Goal: Task Accomplishment & Management: Complete application form

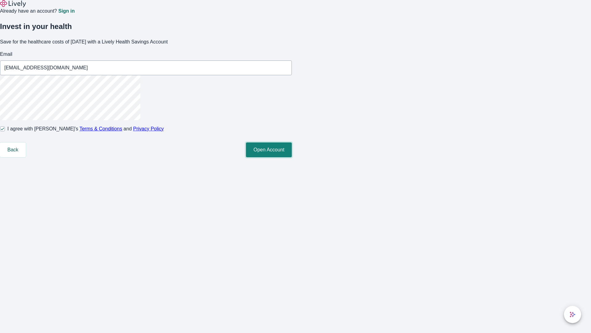
click at [292, 157] on button "Open Account" at bounding box center [269, 149] width 46 height 15
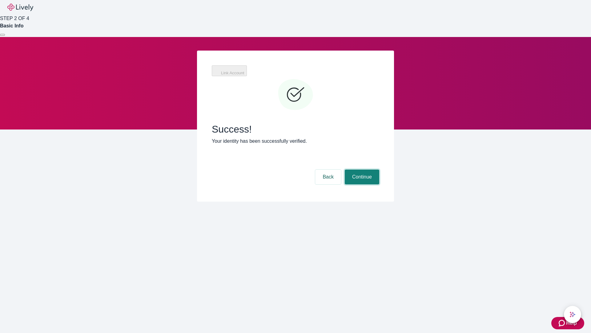
click at [361, 169] on button "Continue" at bounding box center [362, 176] width 34 height 15
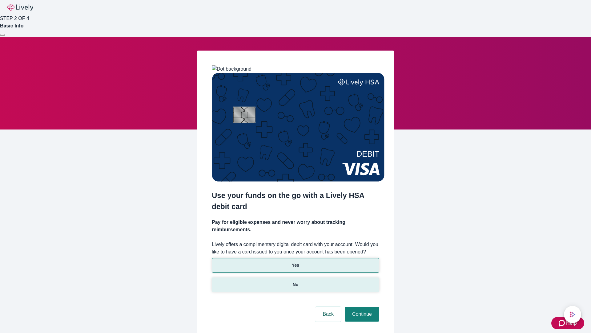
click at [295, 281] on p "No" at bounding box center [296, 284] width 6 height 6
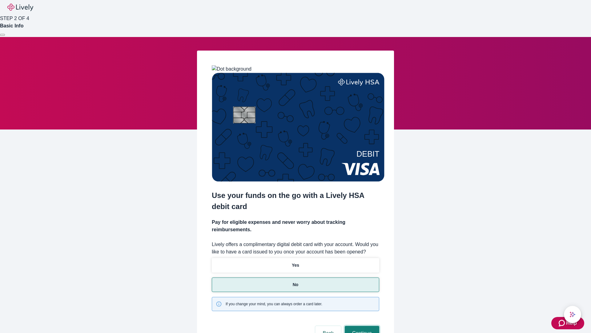
click at [361, 325] on button "Continue" at bounding box center [362, 332] width 34 height 15
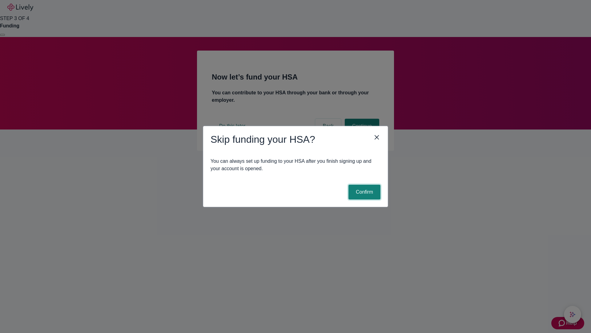
click at [364, 192] on button "Confirm" at bounding box center [365, 191] width 32 height 15
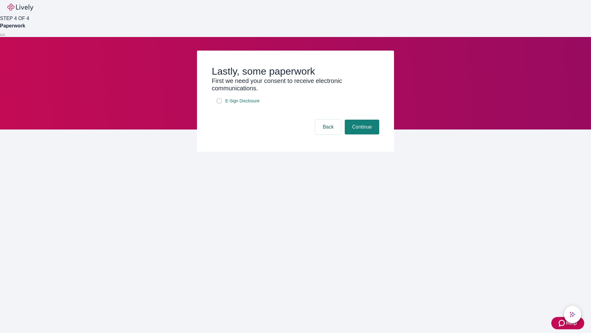
click at [219, 103] on input "E-Sign Disclosure" at bounding box center [219, 100] width 5 height 5
checkbox input "true"
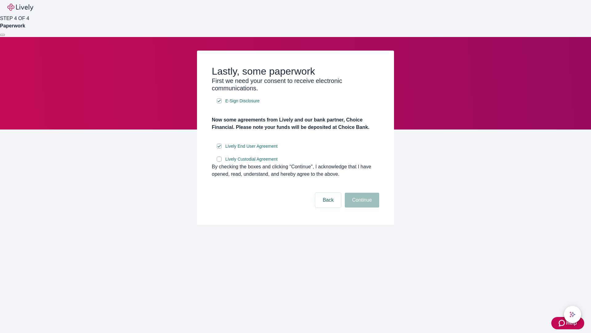
click at [219, 161] on input "Lively Custodial Agreement" at bounding box center [219, 158] width 5 height 5
checkbox input "true"
click at [361, 207] on button "Continue" at bounding box center [362, 199] width 34 height 15
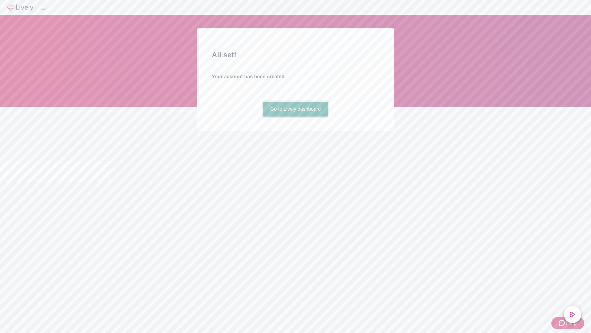
click at [295, 116] on link "Go to Lively dashboard" at bounding box center [296, 109] width 66 height 15
